Goal: Navigation & Orientation: Find specific page/section

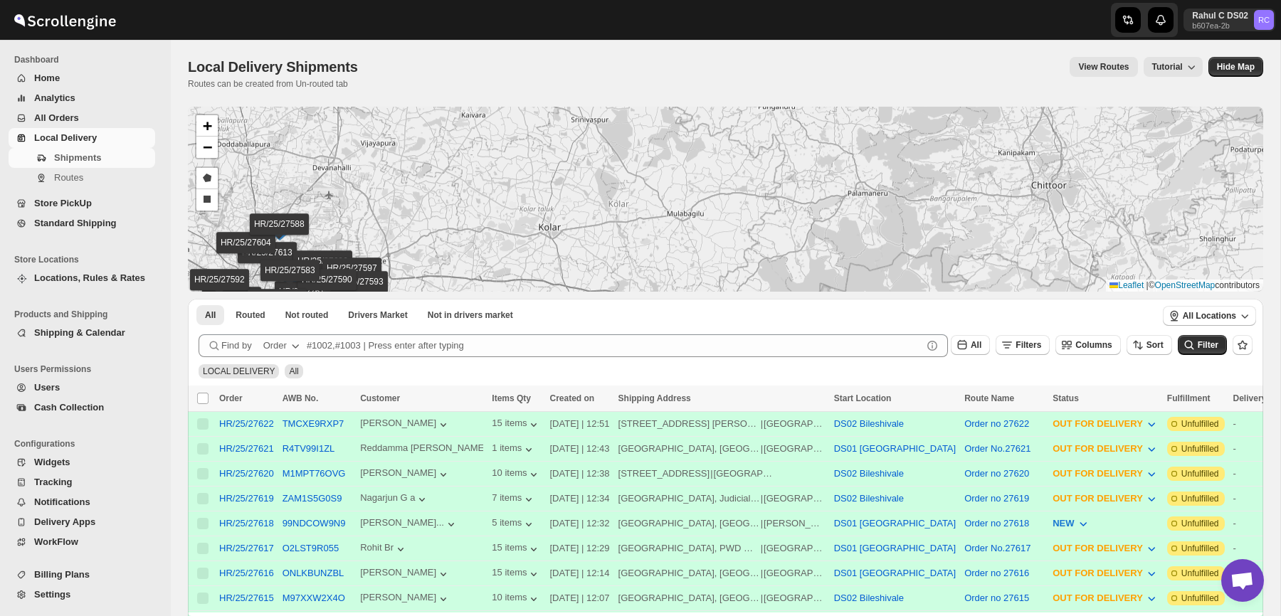
click at [543, 207] on div "HR/25/27622 HR/25/27621 HR/25/27620 HR/25/27619 HR/25/27618 HR/25/27617 HR/25/2…" at bounding box center [726, 199] width 1076 height 185
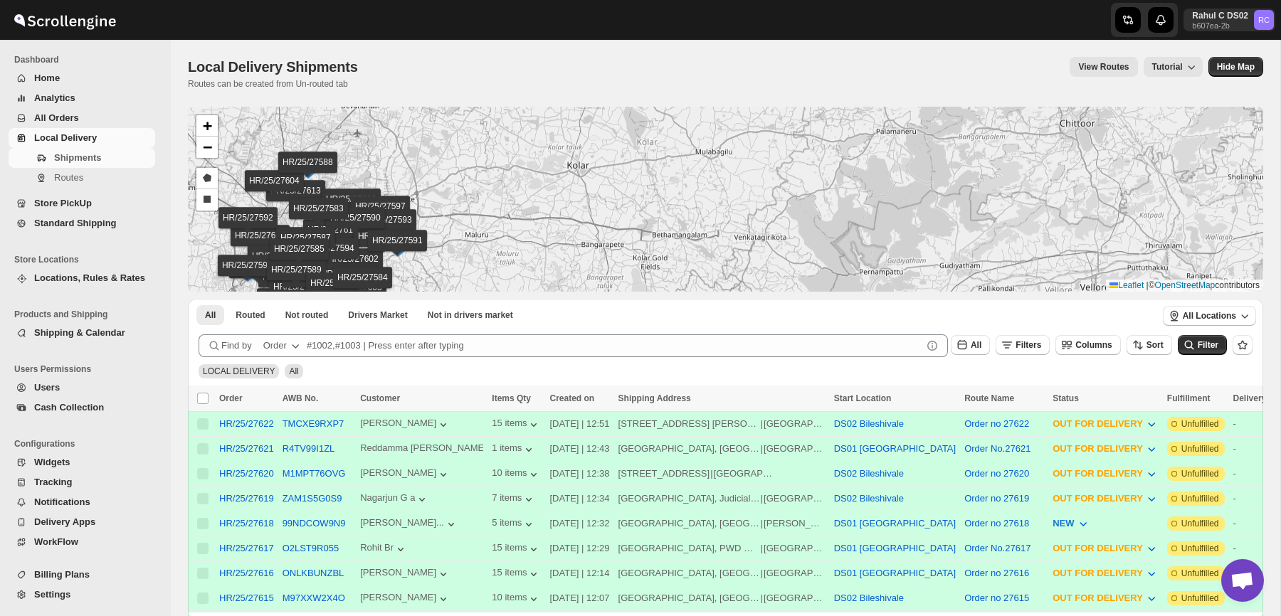
drag, startPoint x: 537, startPoint y: 209, endPoint x: 596, endPoint y: 116, distance: 110.0
click at [596, 116] on div "HR/25/27622 HR/25/27621 HR/25/27620 HR/25/27619 HR/25/27618 HR/25/27617 HR/25/2…" at bounding box center [726, 199] width 1076 height 185
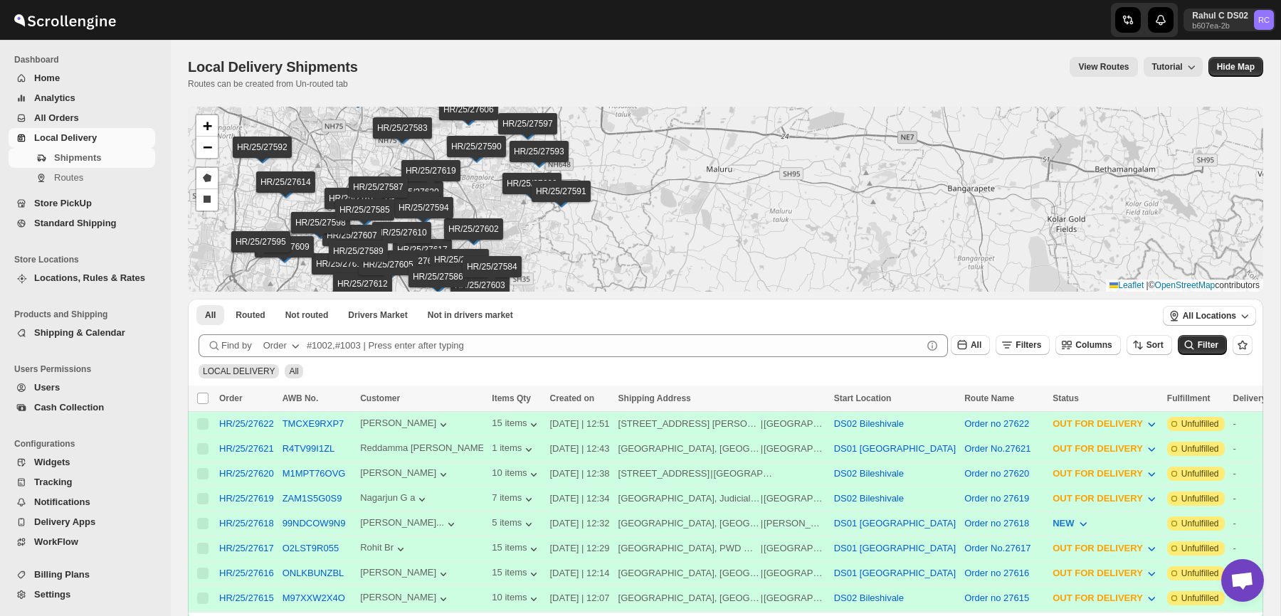
click at [355, 28] on div at bounding box center [235, 20] width 470 height 36
click at [101, 389] on span "Users" at bounding box center [93, 388] width 118 height 14
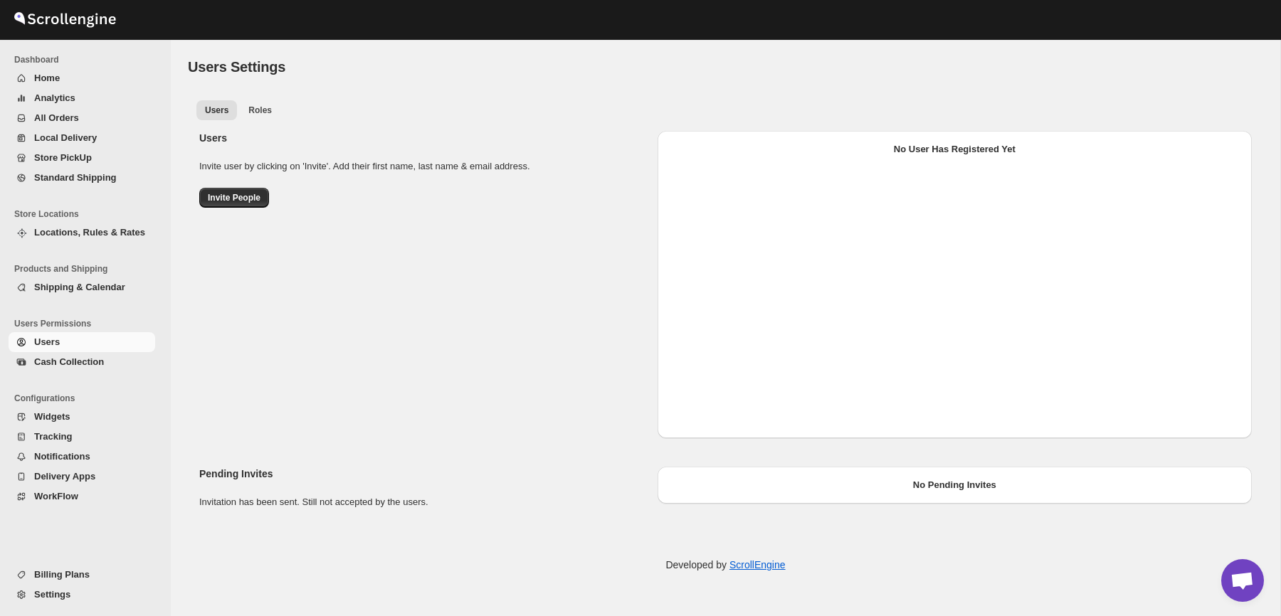
select select "637b767fbaab0276b10c91d5"
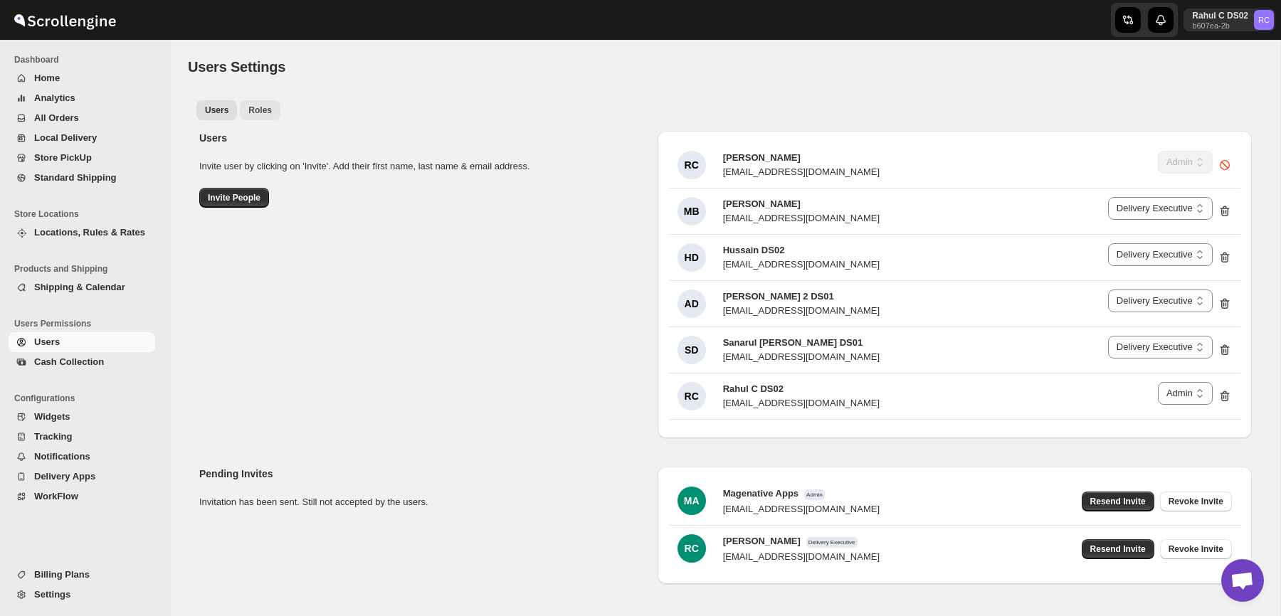
click at [254, 103] on button "Roles" at bounding box center [260, 110] width 41 height 20
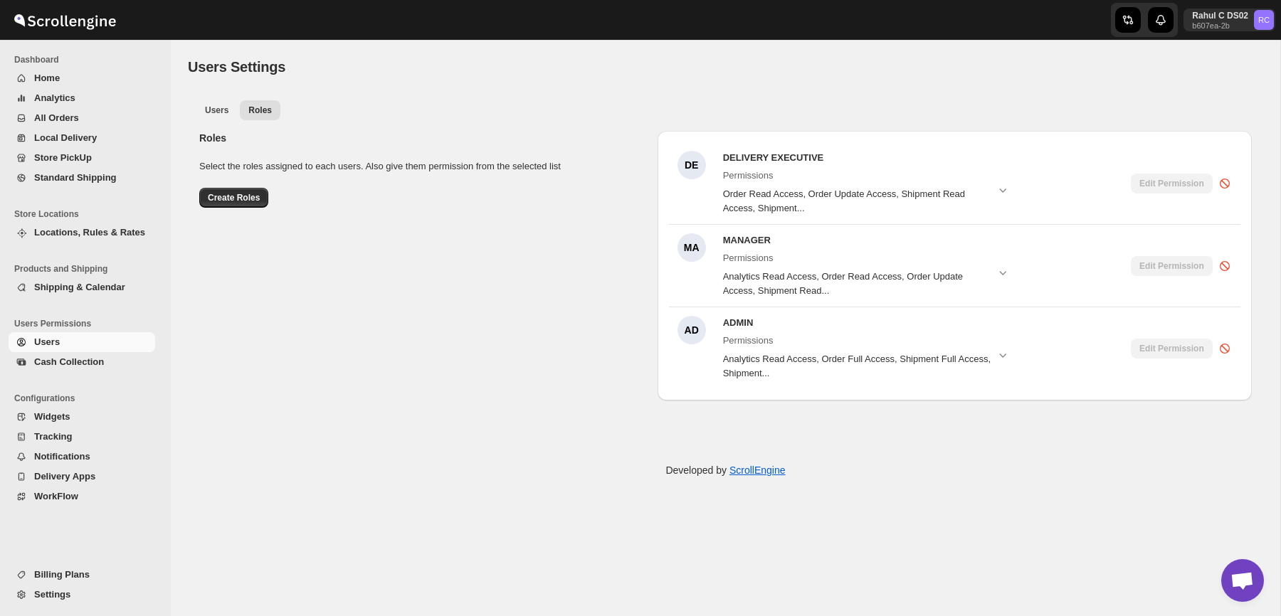
click at [222, 121] on div "Roles Select the roles assigned to each users. Also give them permission from t…" at bounding box center [720, 260] width 1064 height 281
click at [218, 117] on button "Users" at bounding box center [216, 110] width 41 height 20
select select "637b767fbaab0276b10c91d5"
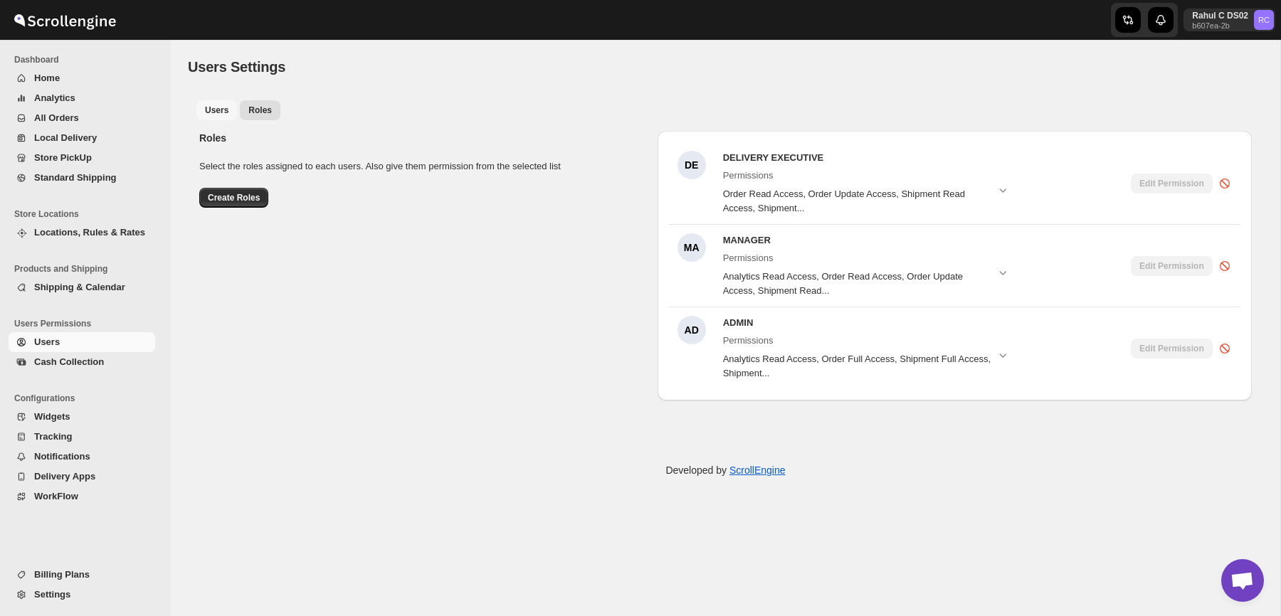
select select "637b767fbaab0276b10c91d5"
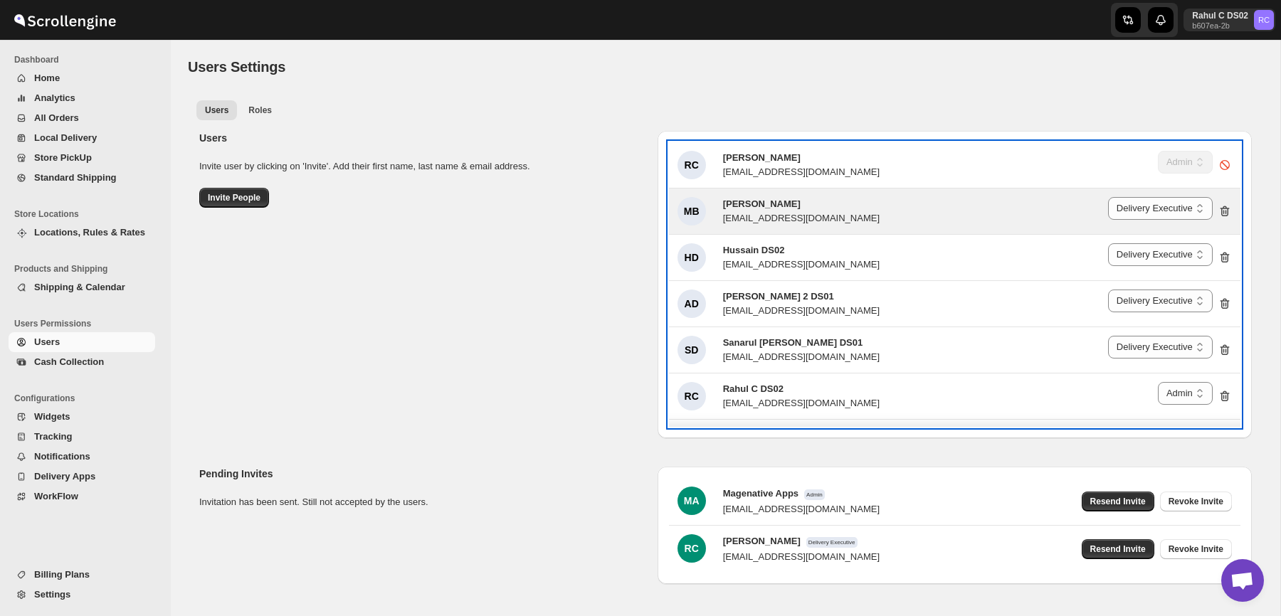
click at [775, 204] on span "[PERSON_NAME]" at bounding box center [762, 204] width 78 height 11
click at [779, 208] on span "[PERSON_NAME]" at bounding box center [762, 204] width 78 height 11
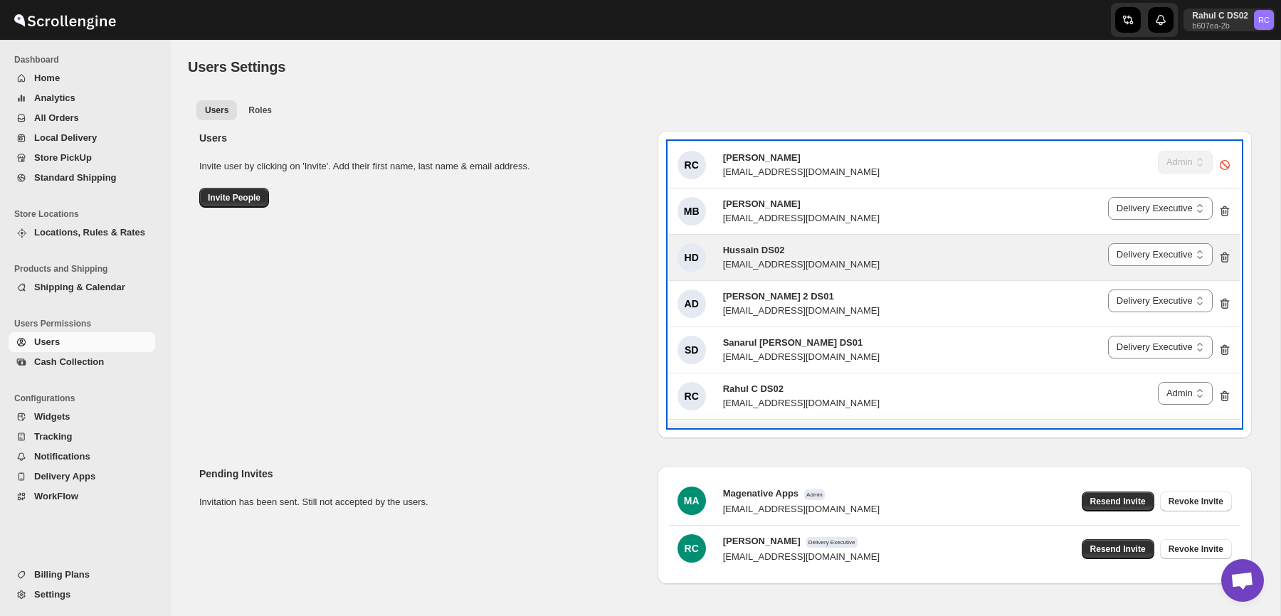
click at [777, 239] on div "HD Hussain DS02 [EMAIL_ADDRESS][DOMAIN_NAME] Delivery Executive Manager Admin D…" at bounding box center [955, 258] width 572 height 46
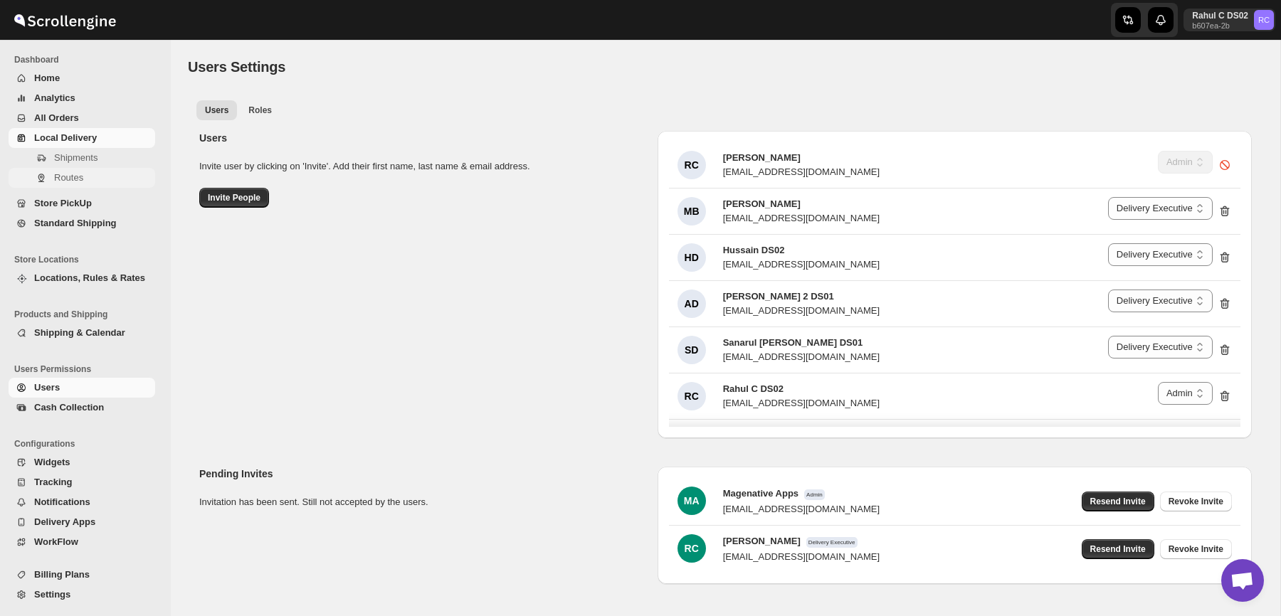
click at [80, 171] on span "Routes" at bounding box center [103, 178] width 98 height 14
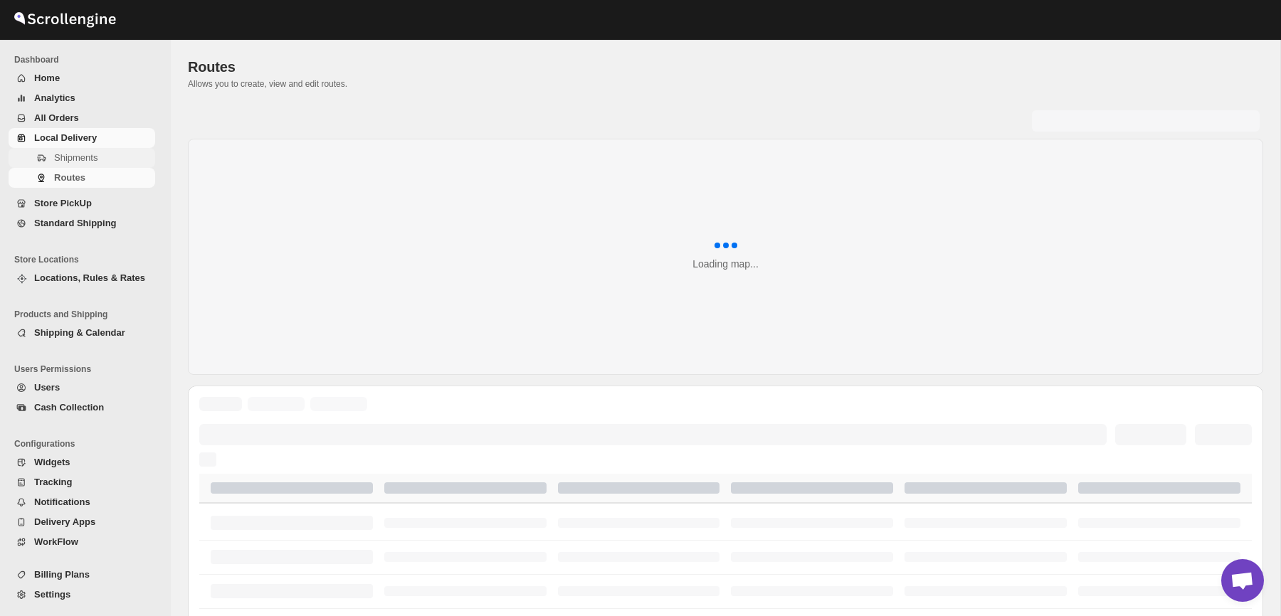
click at [95, 163] on span "Shipments" at bounding box center [75, 157] width 43 height 11
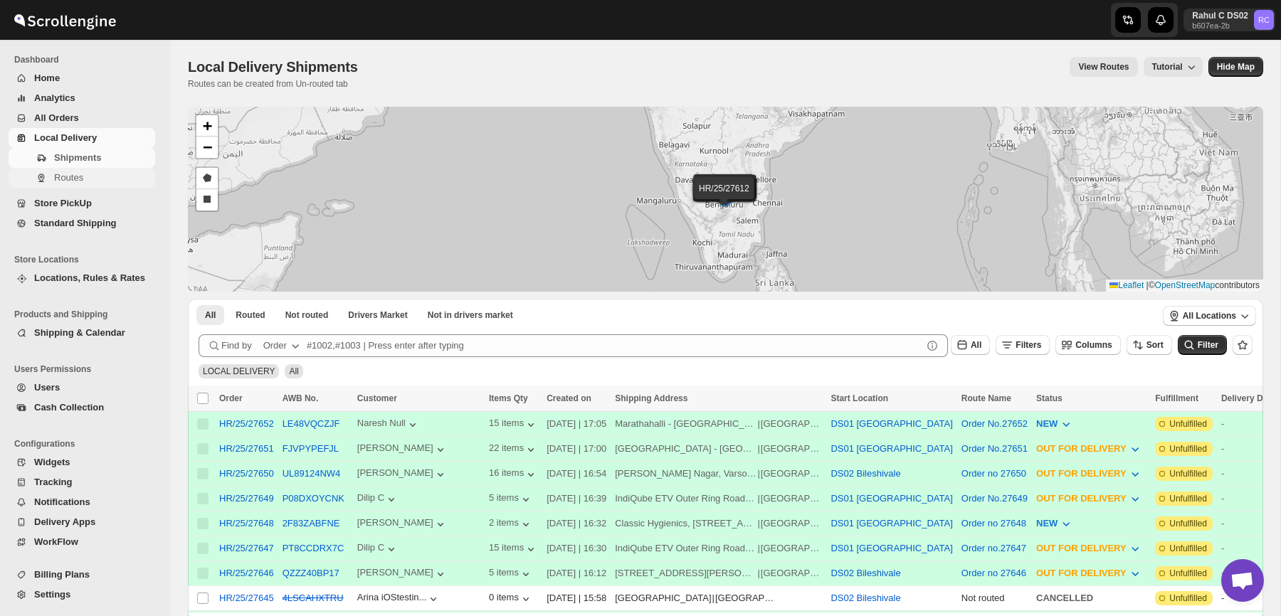
click at [71, 186] on button "Routes" at bounding box center [82, 178] width 147 height 20
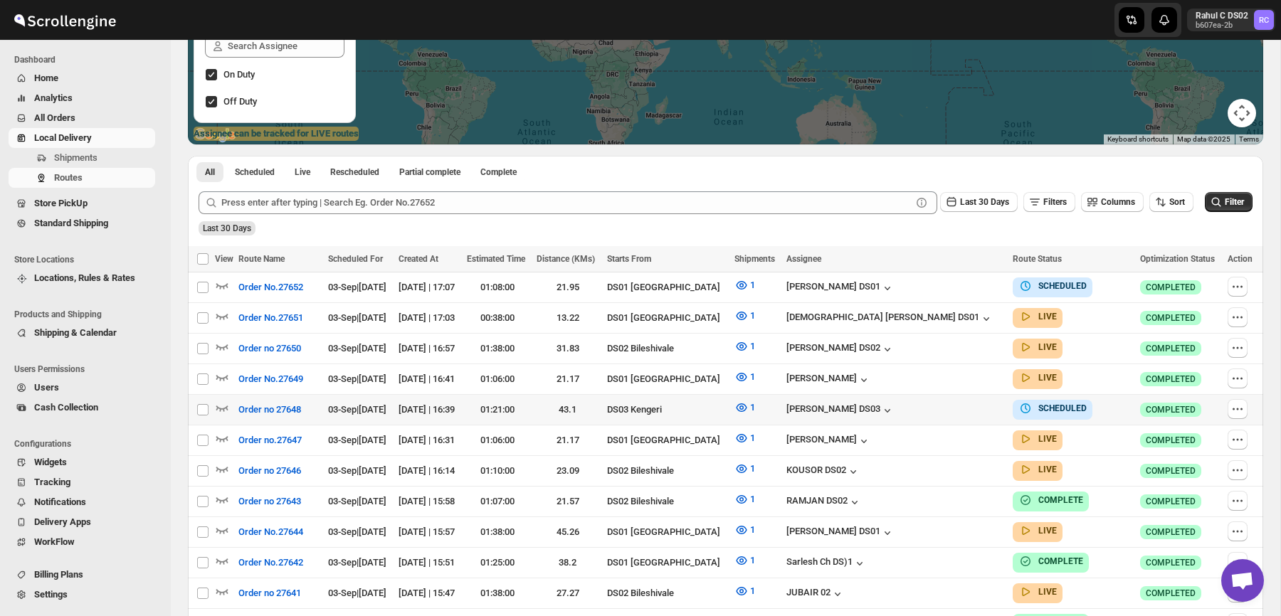
scroll to position [2, 0]
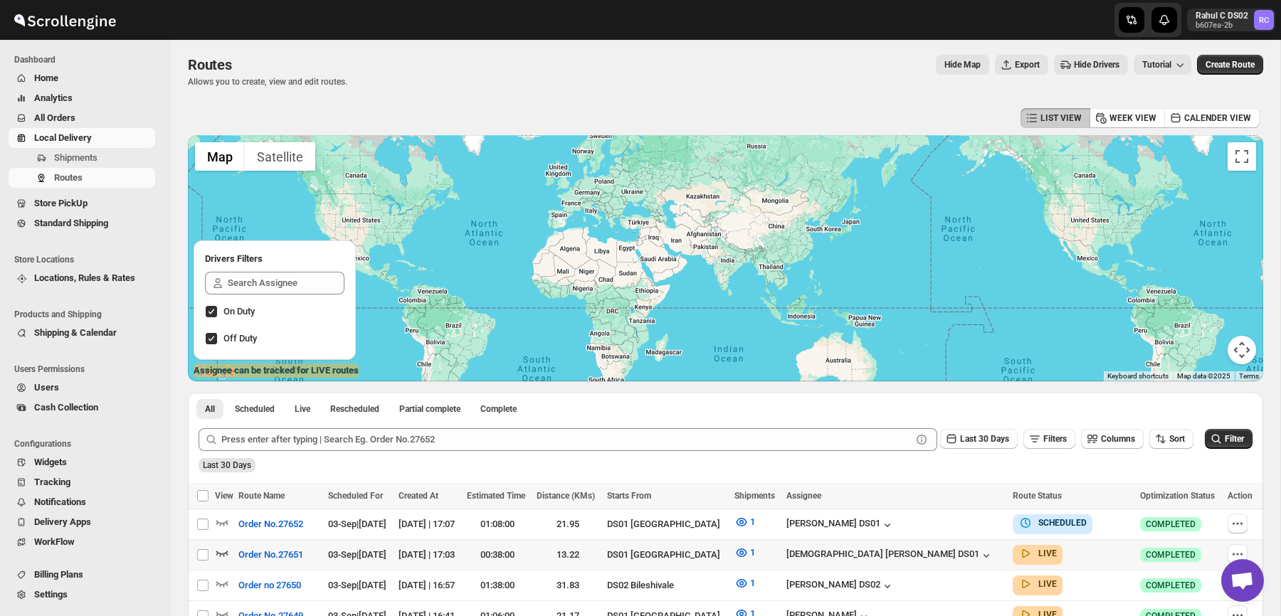
click at [220, 557] on icon "button" at bounding box center [222, 553] width 14 height 14
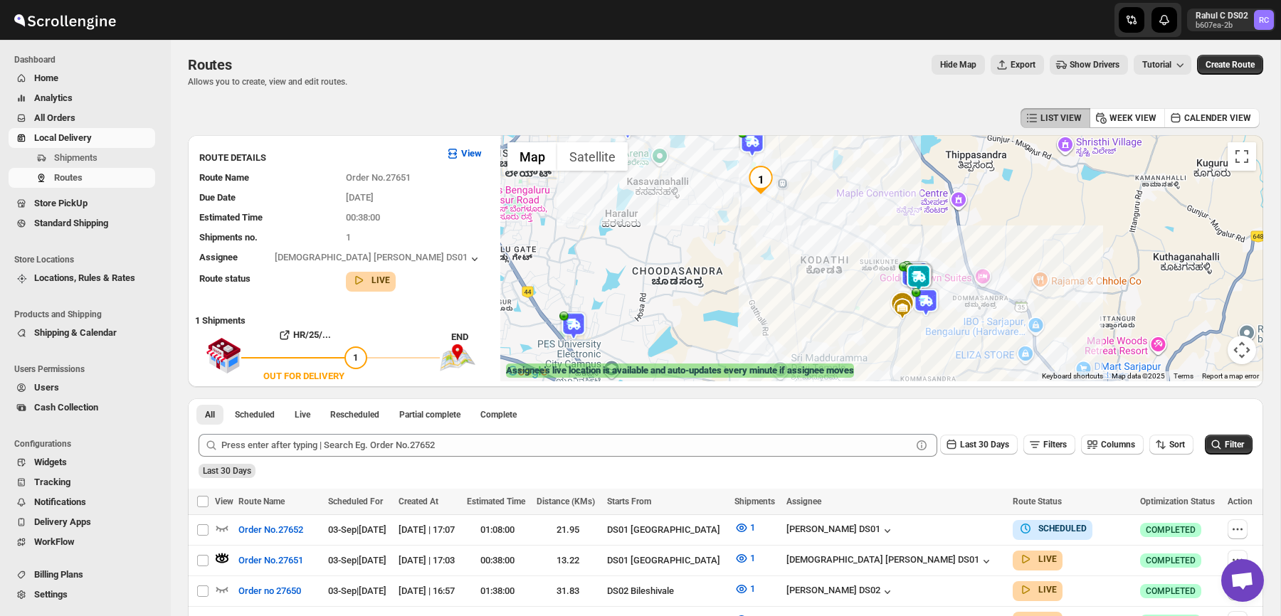
drag, startPoint x: 898, startPoint y: 273, endPoint x: 848, endPoint y: 271, distance: 50.6
click at [847, 271] on div at bounding box center [881, 258] width 763 height 246
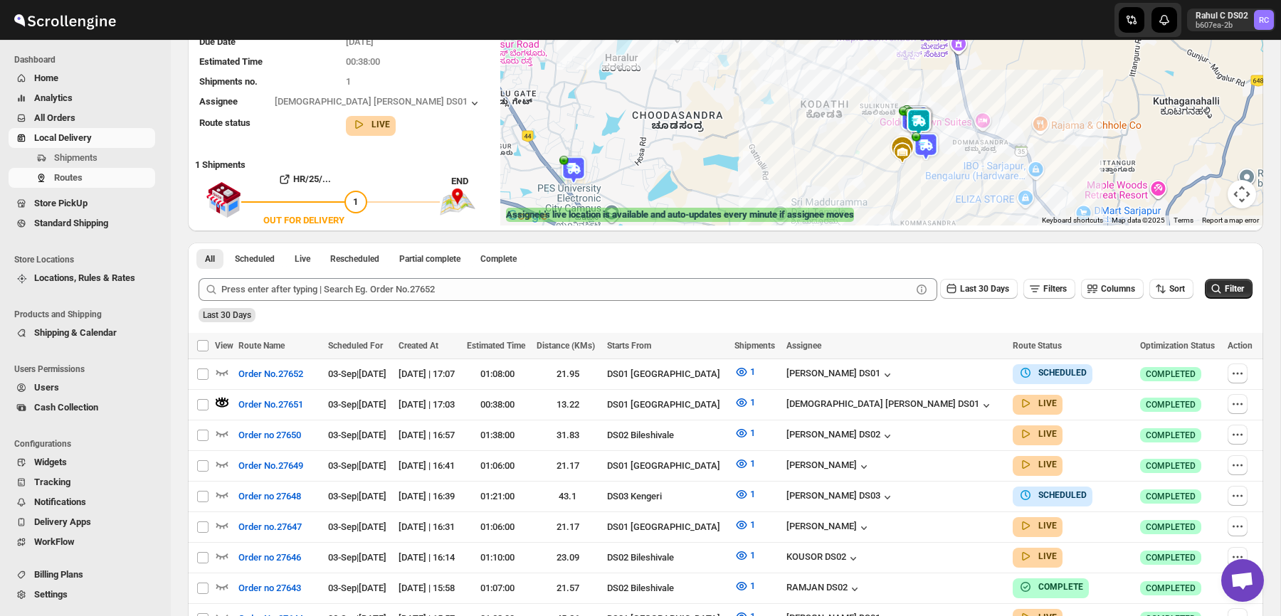
scroll to position [0, 0]
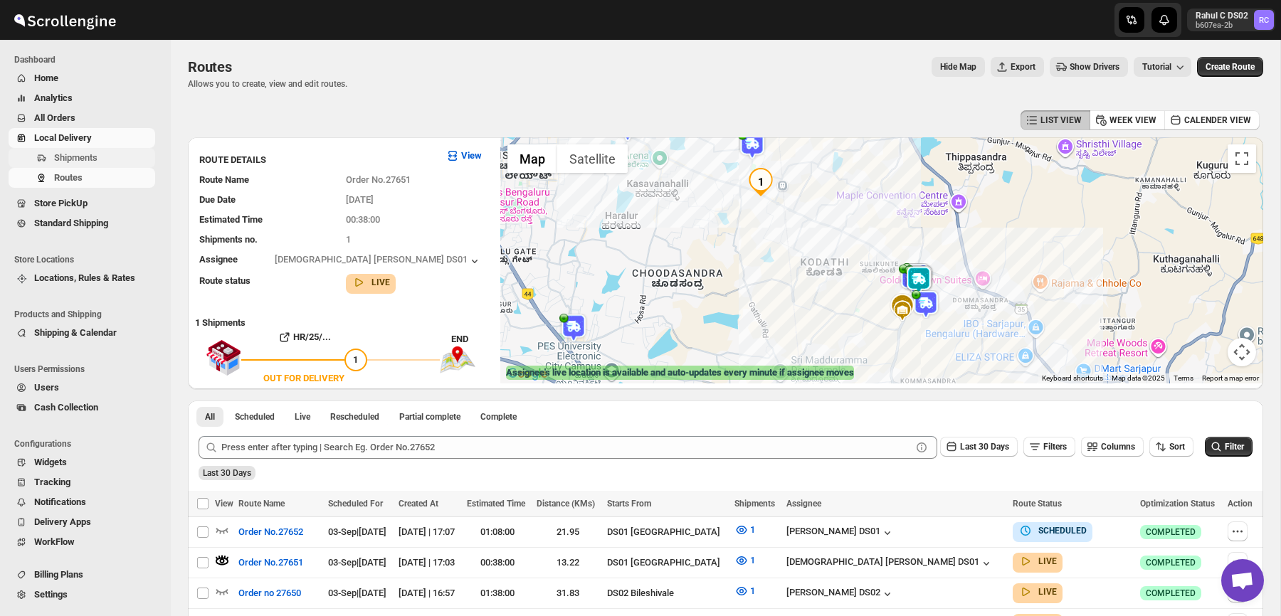
click at [107, 154] on span "Shipments" at bounding box center [103, 158] width 98 height 14
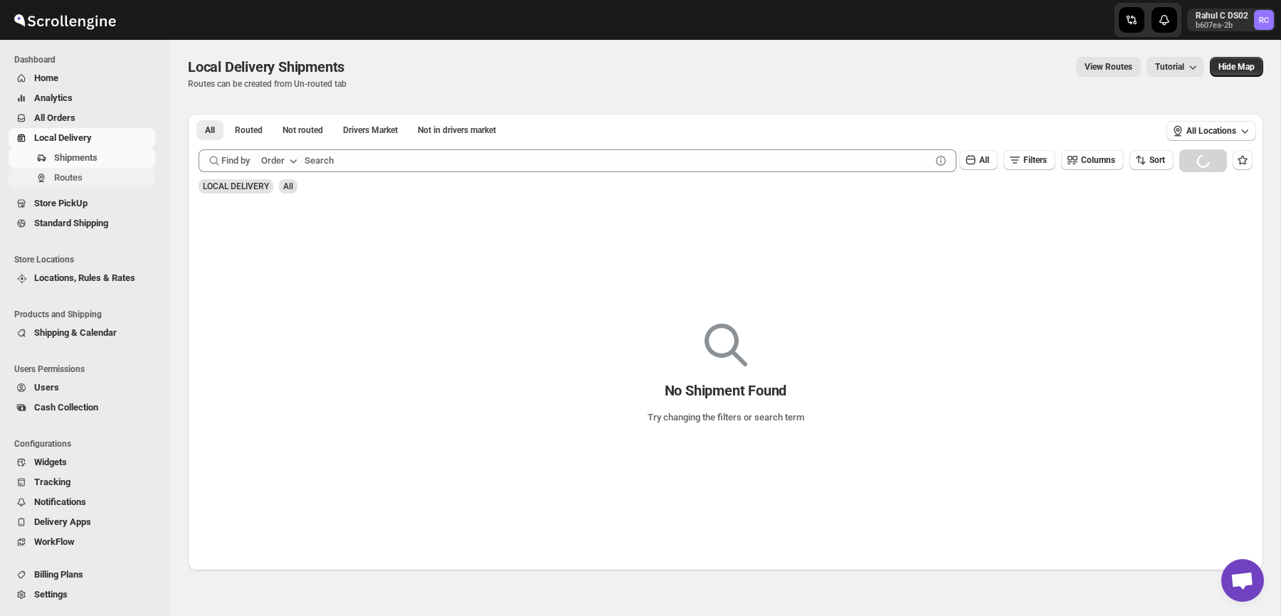
click at [120, 173] on span "Routes" at bounding box center [103, 178] width 98 height 14
